Goal: Check status

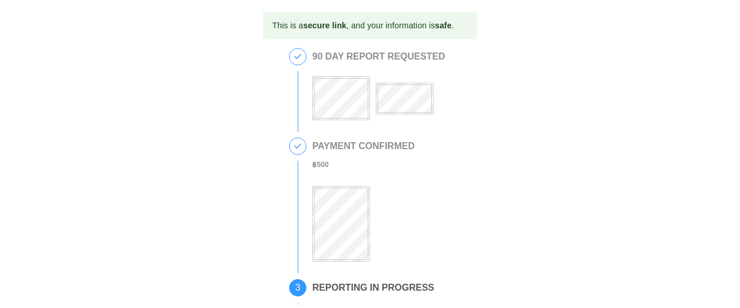
scroll to position [67, 0]
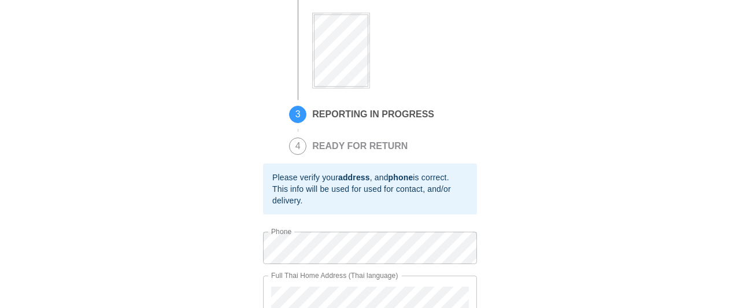
scroll to position [240, 0]
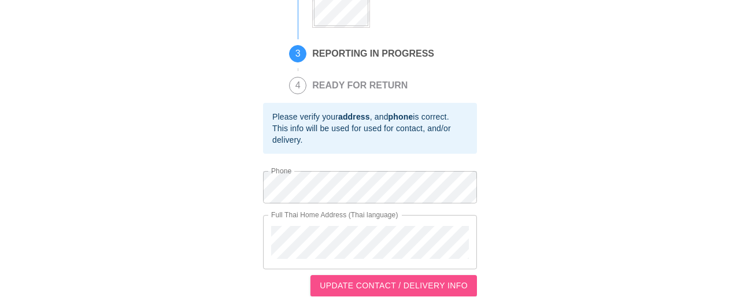
click at [398, 283] on span "UPDATE CONTACT / DELIVERY INFO" at bounding box center [394, 286] width 148 height 14
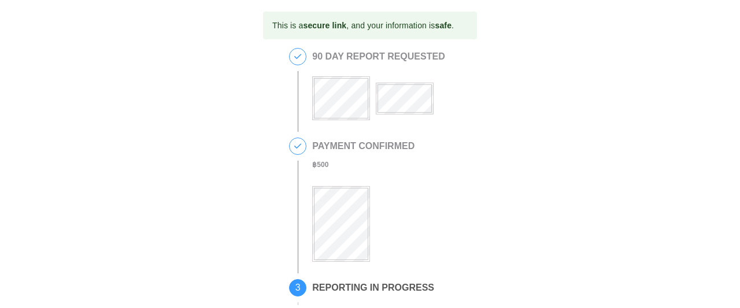
scroll to position [0, 0]
